Goal: Communication & Community: Participate in discussion

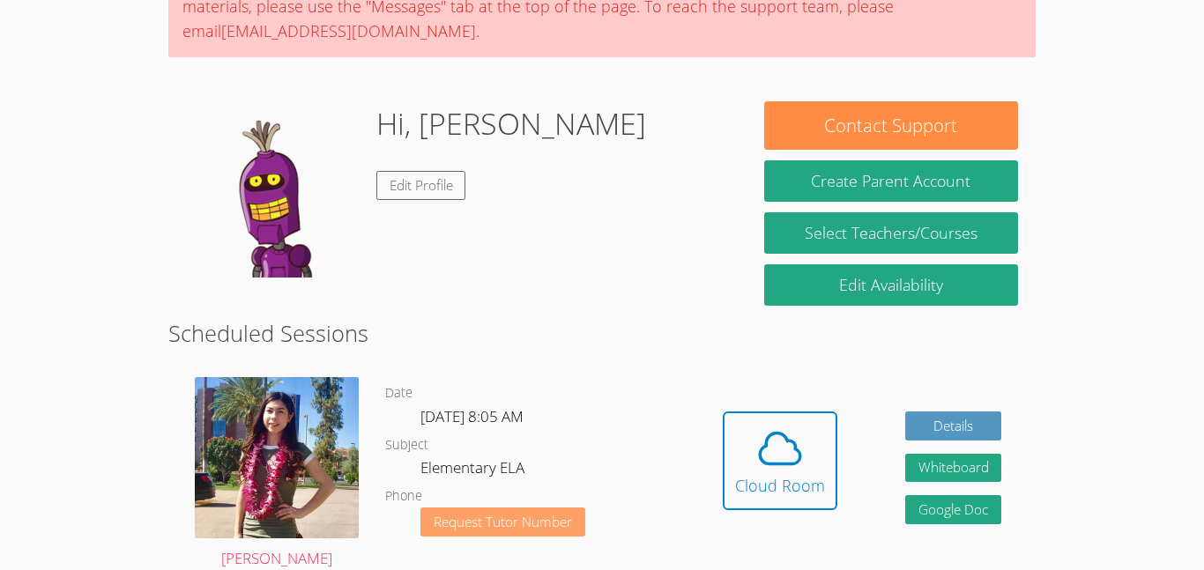
scroll to position [192, 0]
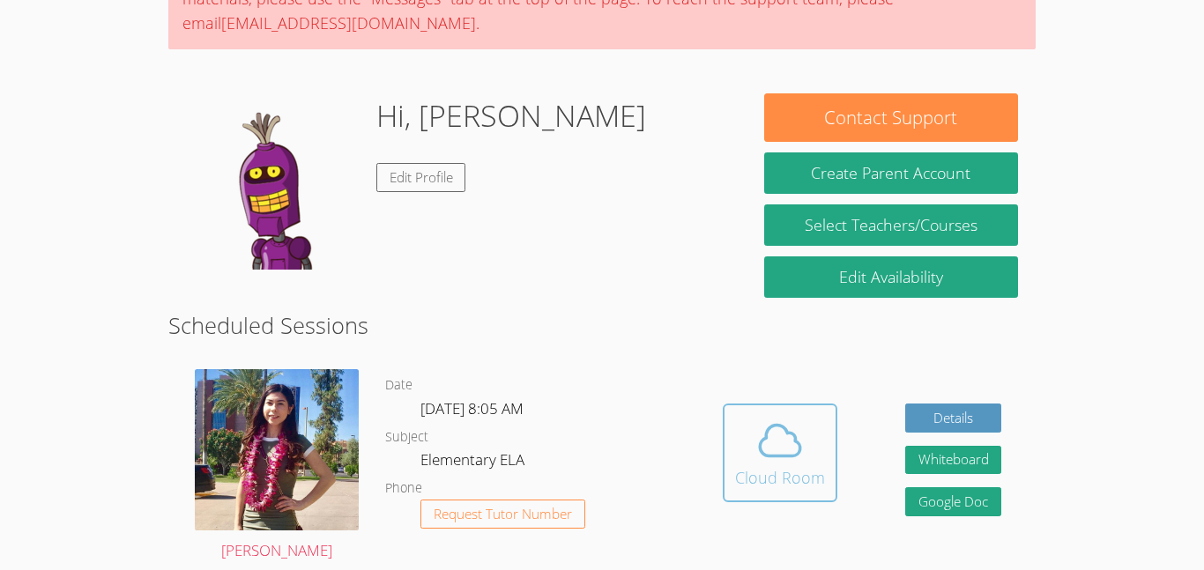
click at [783, 420] on icon at bounding box center [779, 440] width 49 height 49
click at [758, 405] on button "Cloud Room" at bounding box center [779, 453] width 115 height 99
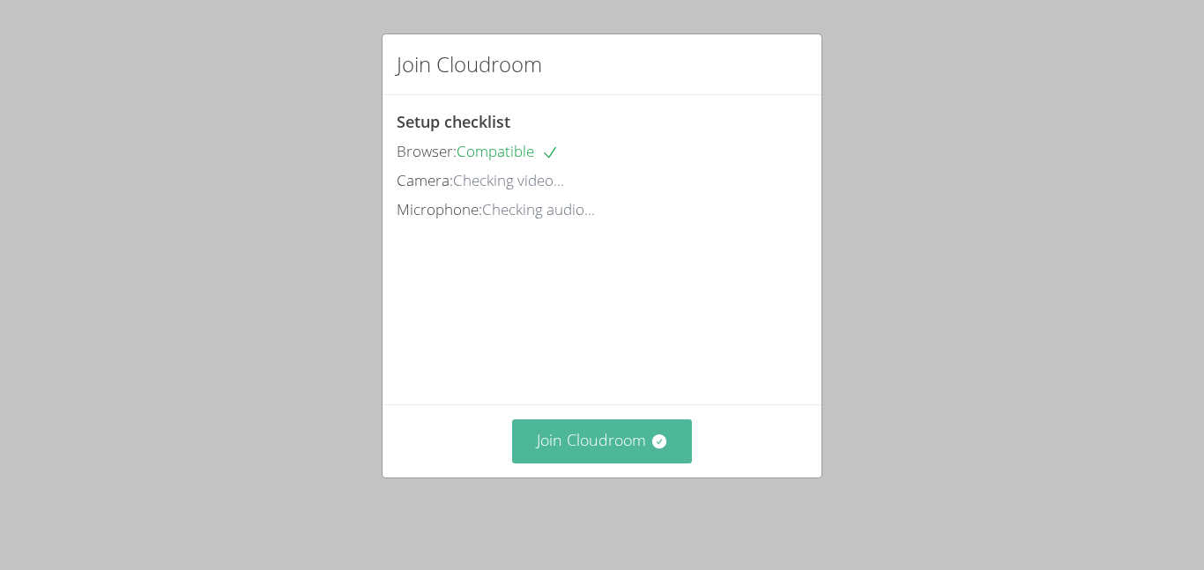
click at [619, 444] on button "Join Cloudroom" at bounding box center [602, 440] width 181 height 43
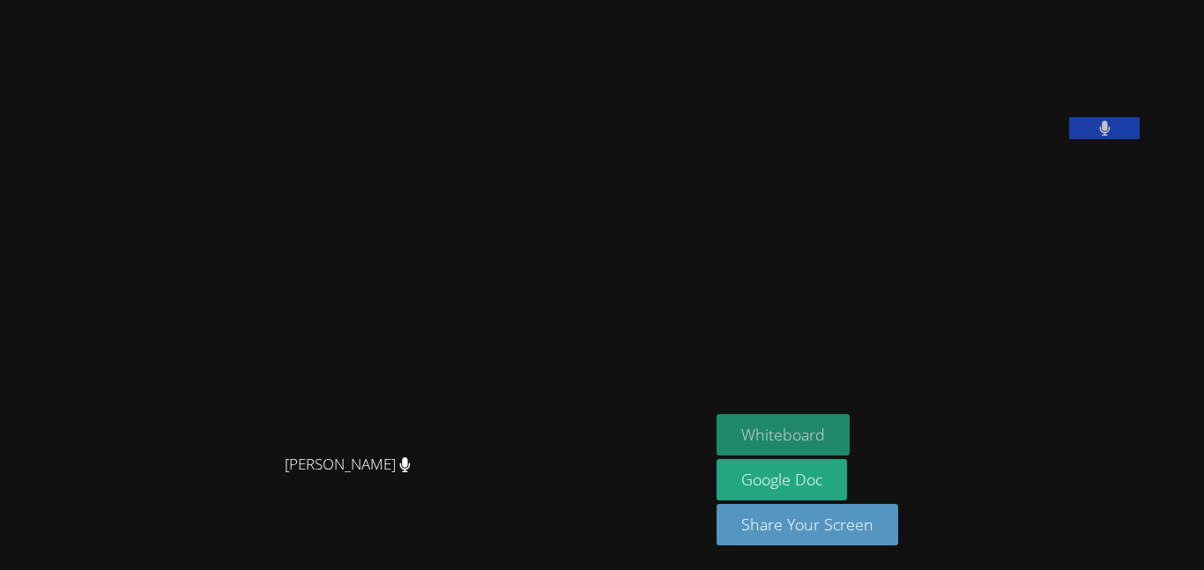
click at [841, 438] on button "Whiteboard" at bounding box center [782, 434] width 133 height 41
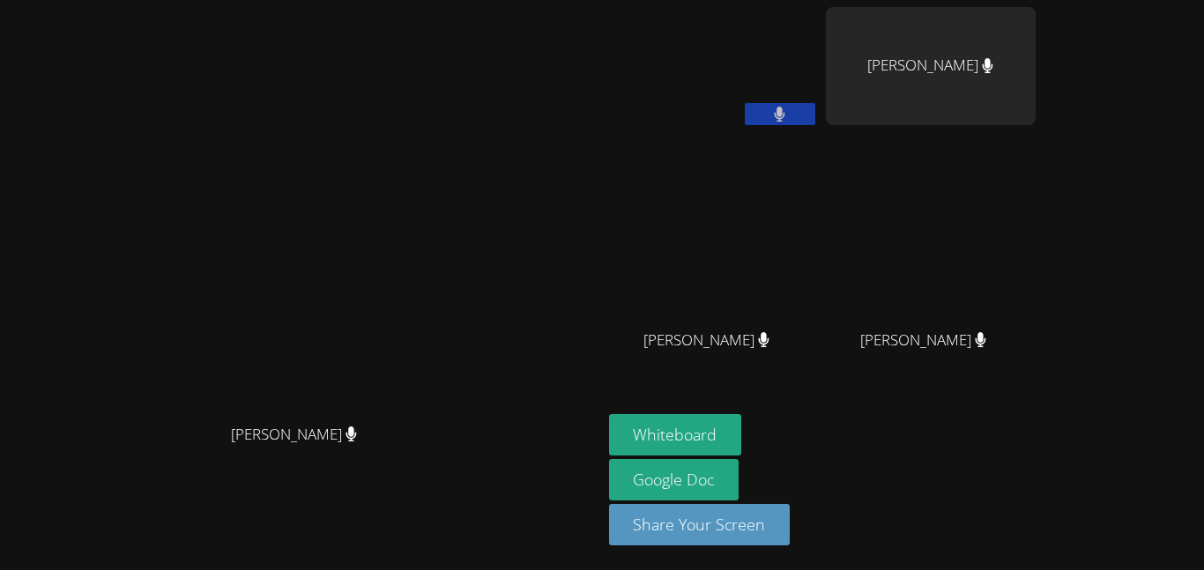
click at [767, 71] on aside "Minh Doan Logan Torno Luca So Luca So Fesum Akalu Fesum Akalu Whiteboard Google…" at bounding box center [822, 285] width 441 height 570
click at [786, 64] on video at bounding box center [714, 66] width 210 height 118
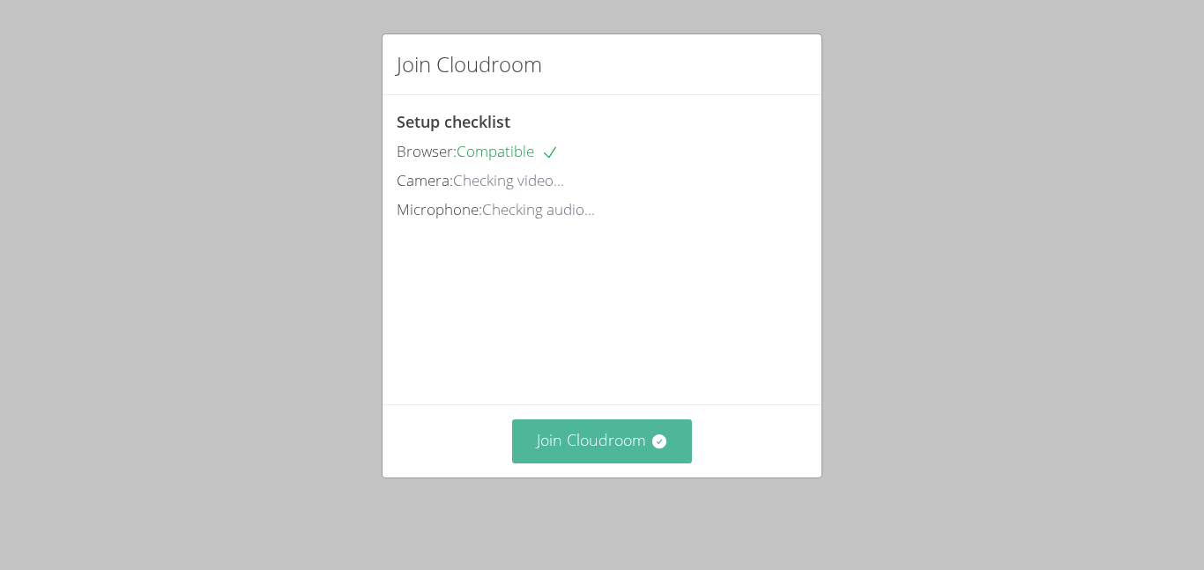
click at [659, 448] on icon at bounding box center [658, 441] width 14 height 14
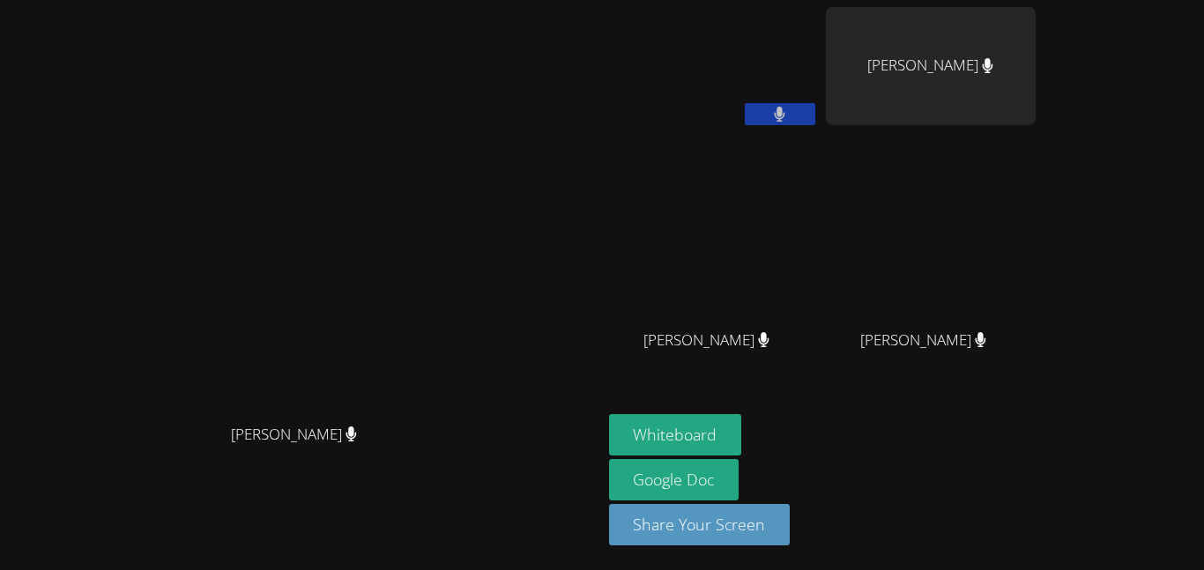
click at [1035, 33] on div "[PERSON_NAME]" at bounding box center [931, 66] width 210 height 118
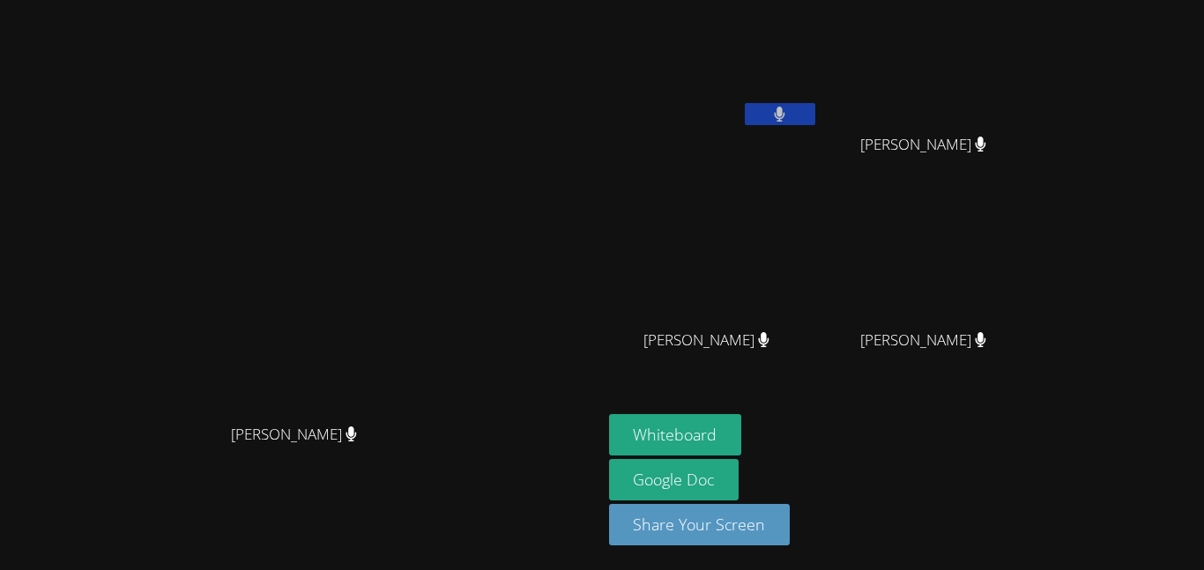
click at [785, 120] on icon at bounding box center [779, 114] width 11 height 15
click at [815, 108] on button at bounding box center [779, 114] width 70 height 22
click at [433, 100] on video at bounding box center [300, 250] width 264 height 330
click at [433, 174] on video at bounding box center [300, 250] width 264 height 330
click at [815, 120] on button at bounding box center [779, 114] width 70 height 22
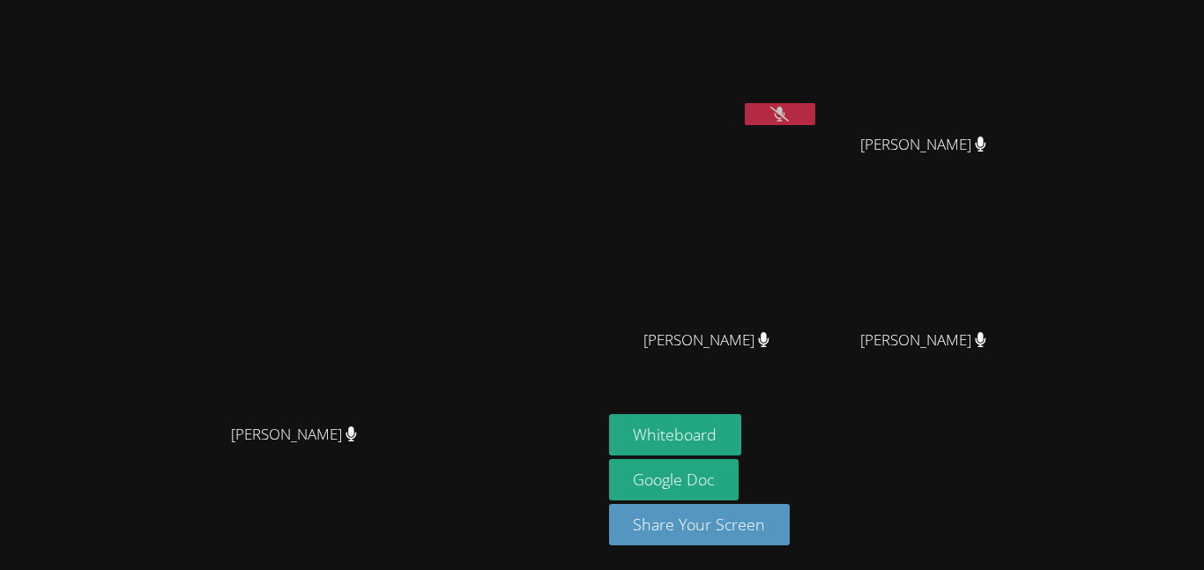
click at [789, 120] on icon at bounding box center [779, 114] width 19 height 15
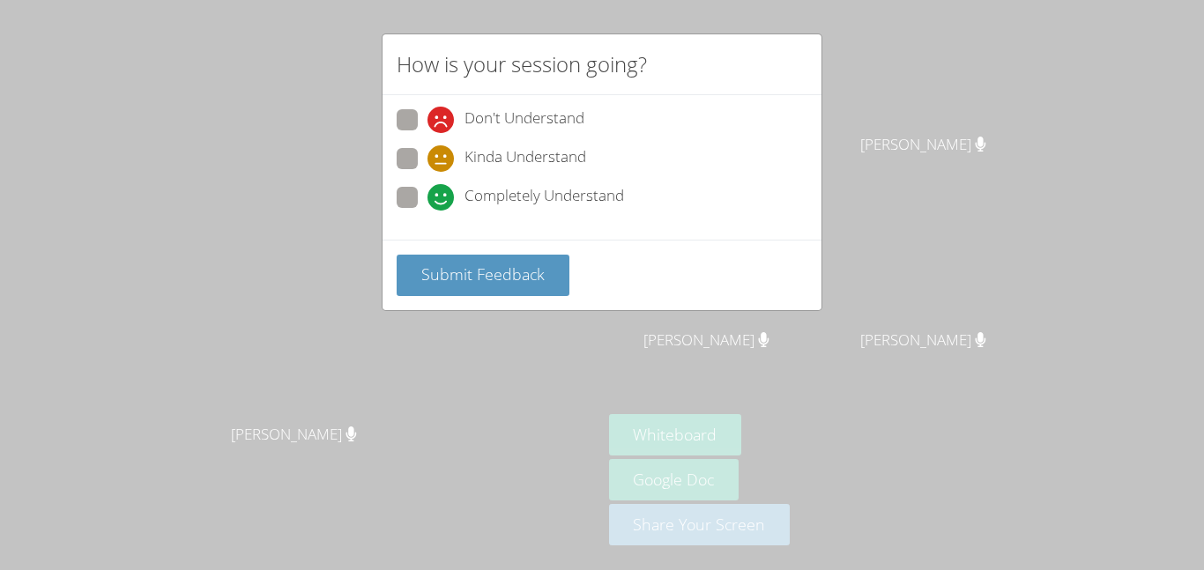
click at [554, 193] on span "Completely Understand" at bounding box center [543, 197] width 159 height 26
click at [442, 193] on input "Completely Understand" at bounding box center [434, 194] width 15 height 15
radio input "true"
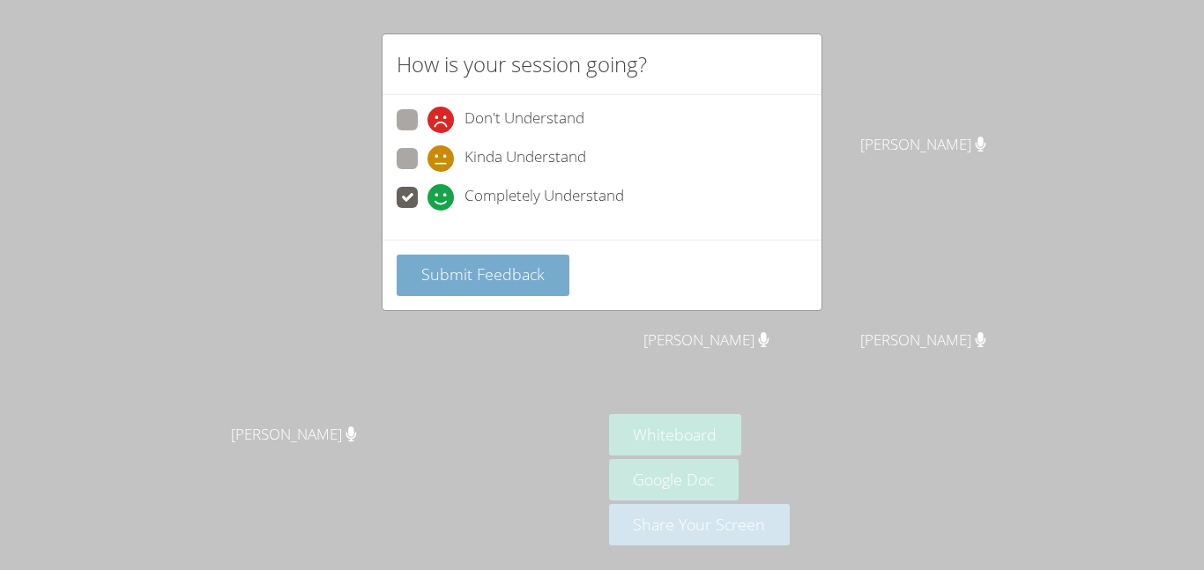
click at [551, 255] on button "Submit Feedback" at bounding box center [482, 275] width 173 height 41
